Goal: Check status: Check status

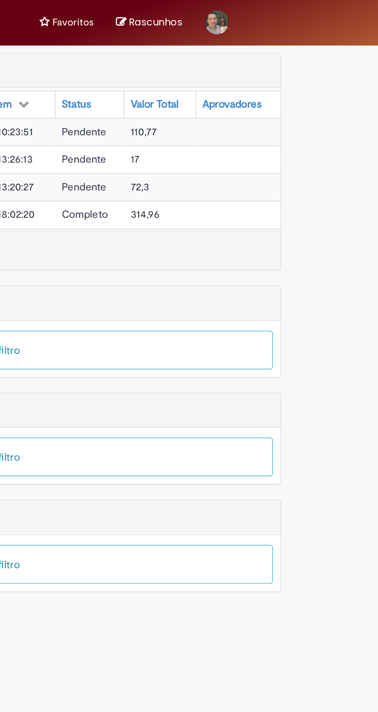
click at [310, 57] on div "Aprovadores" at bounding box center [302, 54] width 30 height 8
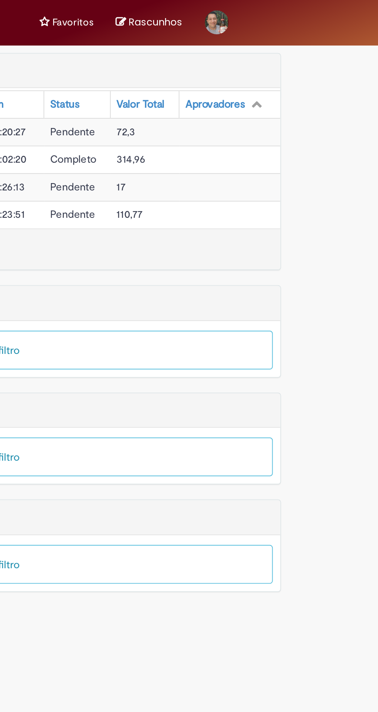
click at [320, 58] on th "Aprovadores" at bounding box center [301, 54] width 52 height 14
click at [309, 54] on div "Aprovadores" at bounding box center [293, 54] width 30 height 8
